Goal: Task Accomplishment & Management: Manage account settings

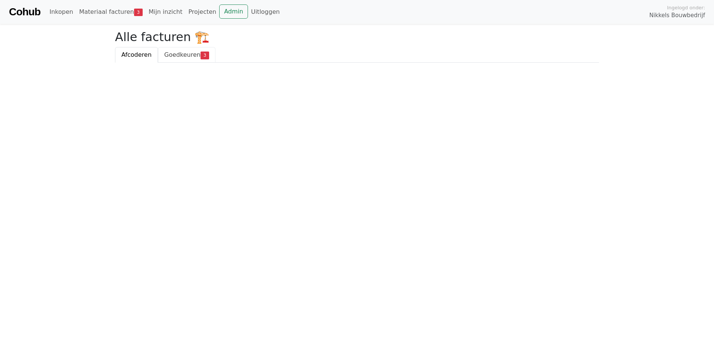
click at [182, 58] on span "Goedkeuren" at bounding box center [182, 54] width 36 height 7
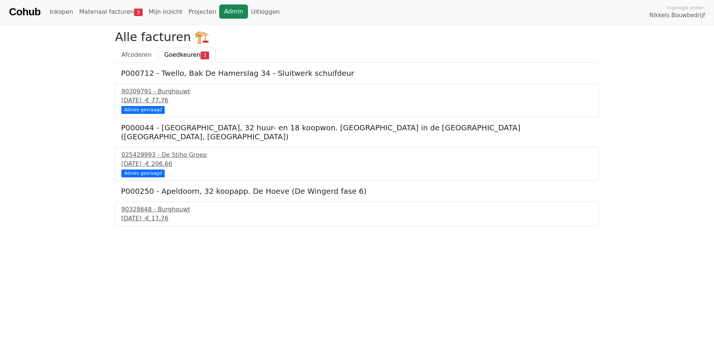
click at [221, 10] on link "Admin" at bounding box center [233, 11] width 29 height 14
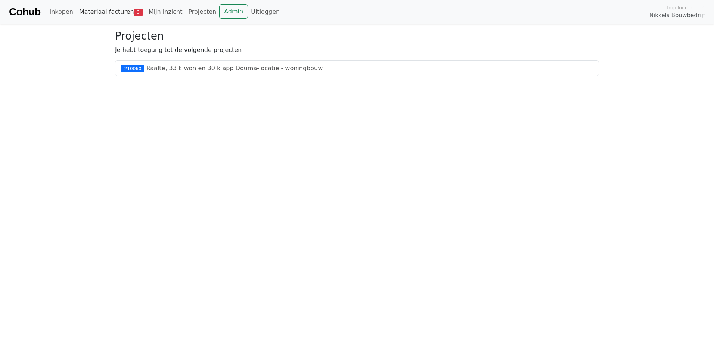
click at [123, 15] on link "Materiaal facturen 3" at bounding box center [110, 11] width 69 height 15
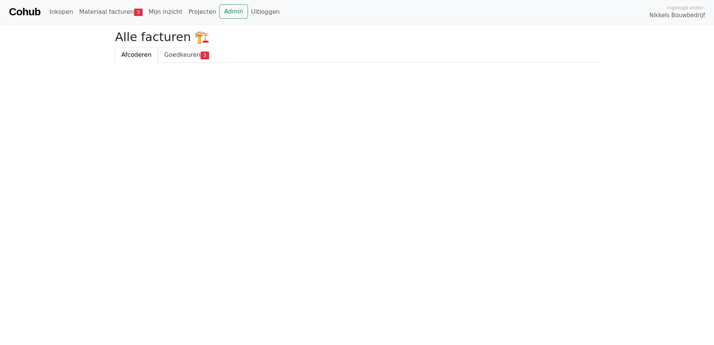
click at [169, 54] on span "Goedkeuren" at bounding box center [182, 54] width 36 height 7
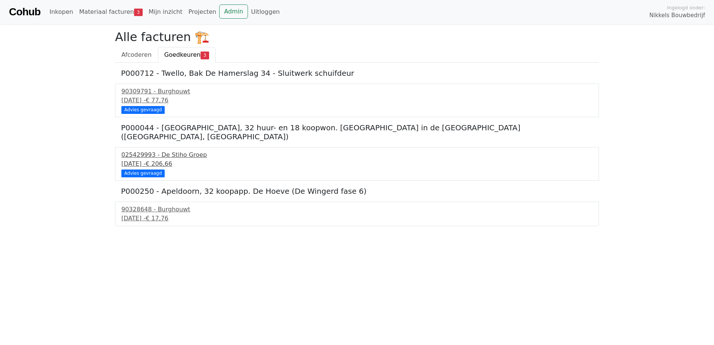
click at [172, 160] on span "€ 206,66" at bounding box center [159, 163] width 27 height 7
